Goal: Transaction & Acquisition: Purchase product/service

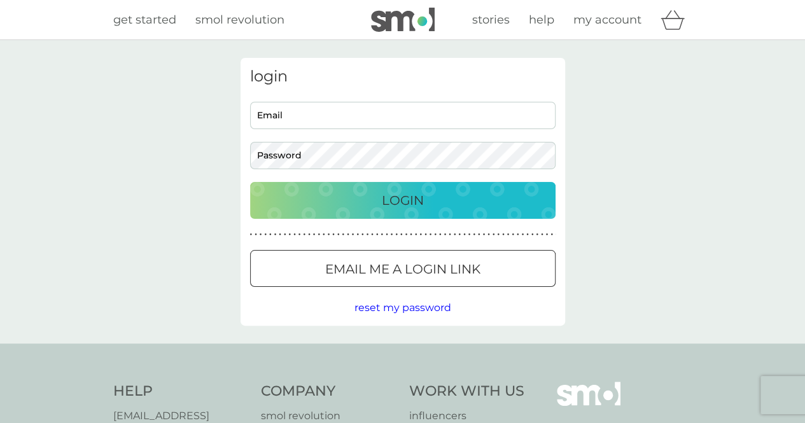
type input "[PERSON_NAME][EMAIL_ADDRESS][DOMAIN_NAME]"
click at [401, 200] on p "Login" at bounding box center [403, 200] width 42 height 20
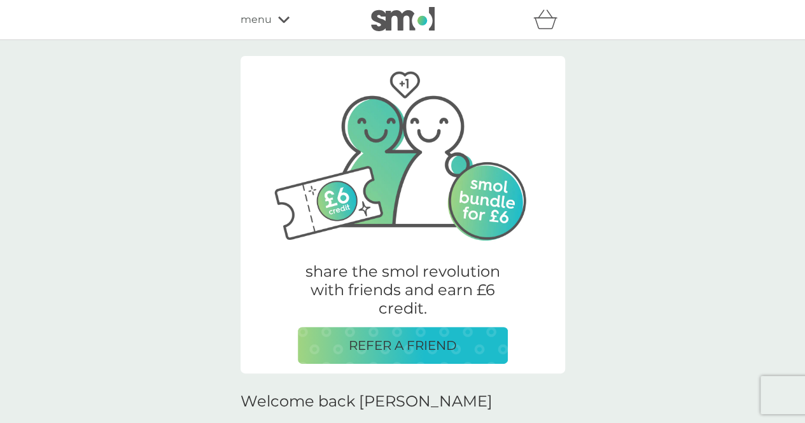
click at [552, 25] on icon "basket" at bounding box center [545, 23] width 22 height 11
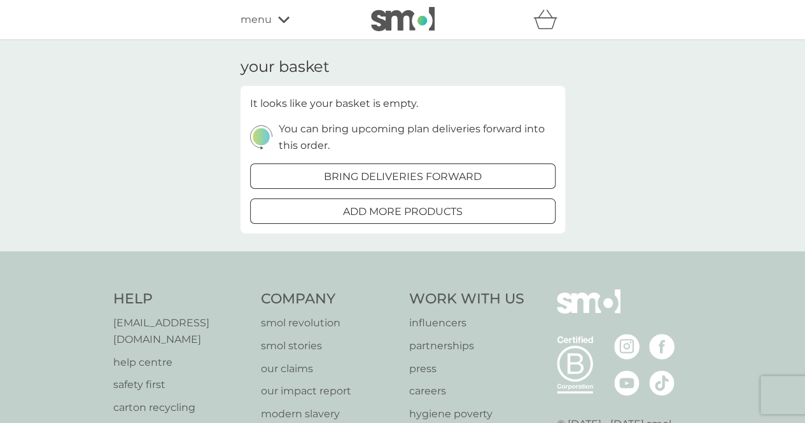
click at [389, 207] on div at bounding box center [403, 211] width 46 height 13
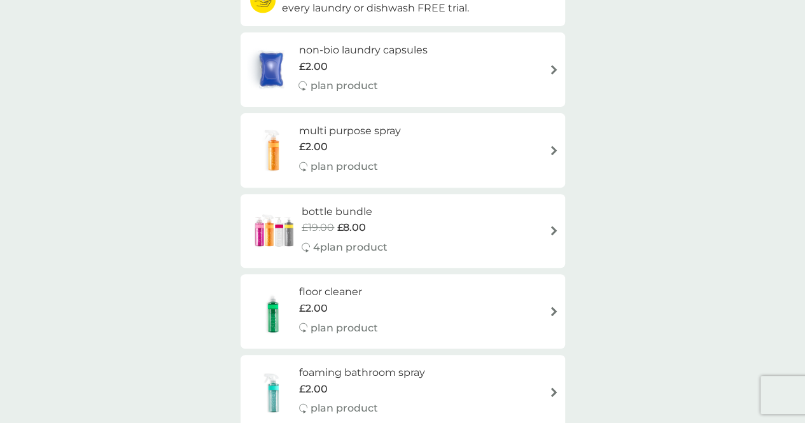
scroll to position [185, 0]
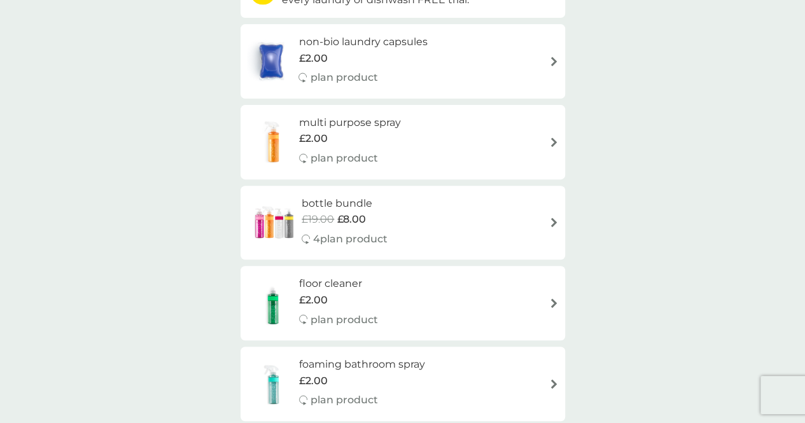
click at [519, 175] on div "multi purpose spray £2.00 plan product" at bounding box center [402, 142] width 324 height 74
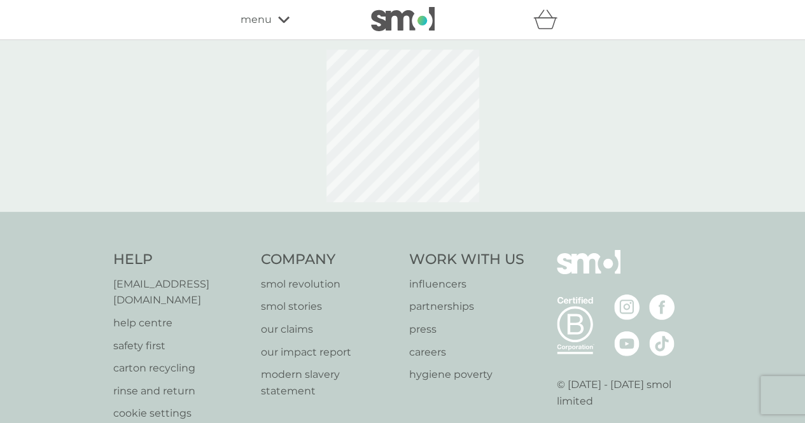
select select "112"
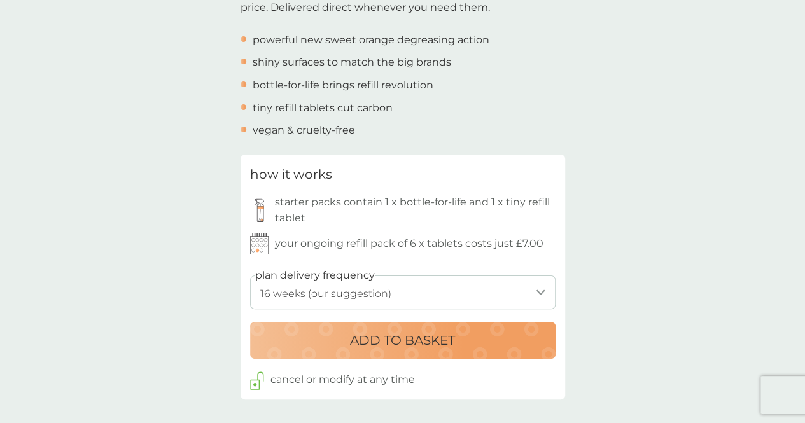
scroll to position [668, 0]
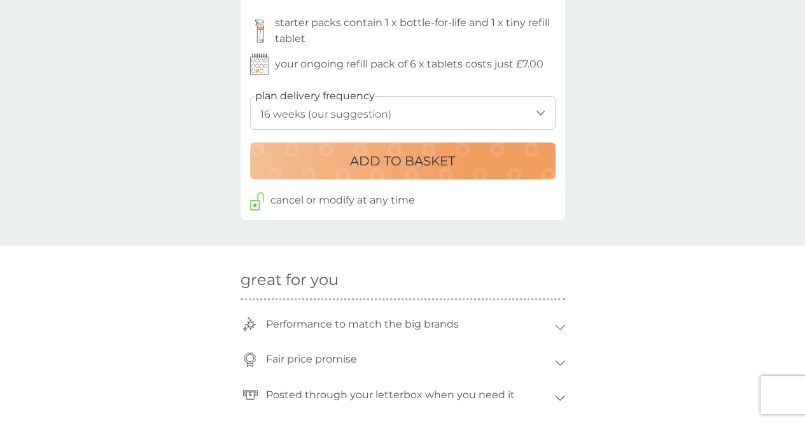
click at [393, 163] on p "ADD TO BASKET" at bounding box center [402, 161] width 105 height 20
